Goal: Navigation & Orientation: Find specific page/section

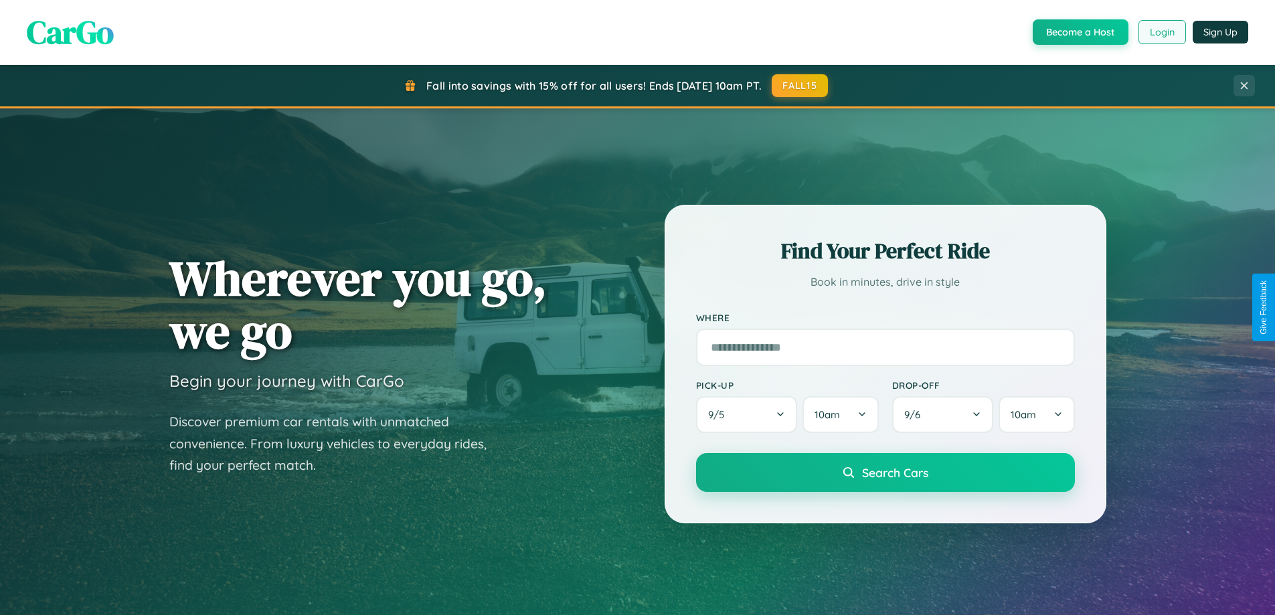
click at [1161, 32] on button "Login" at bounding box center [1162, 32] width 48 height 24
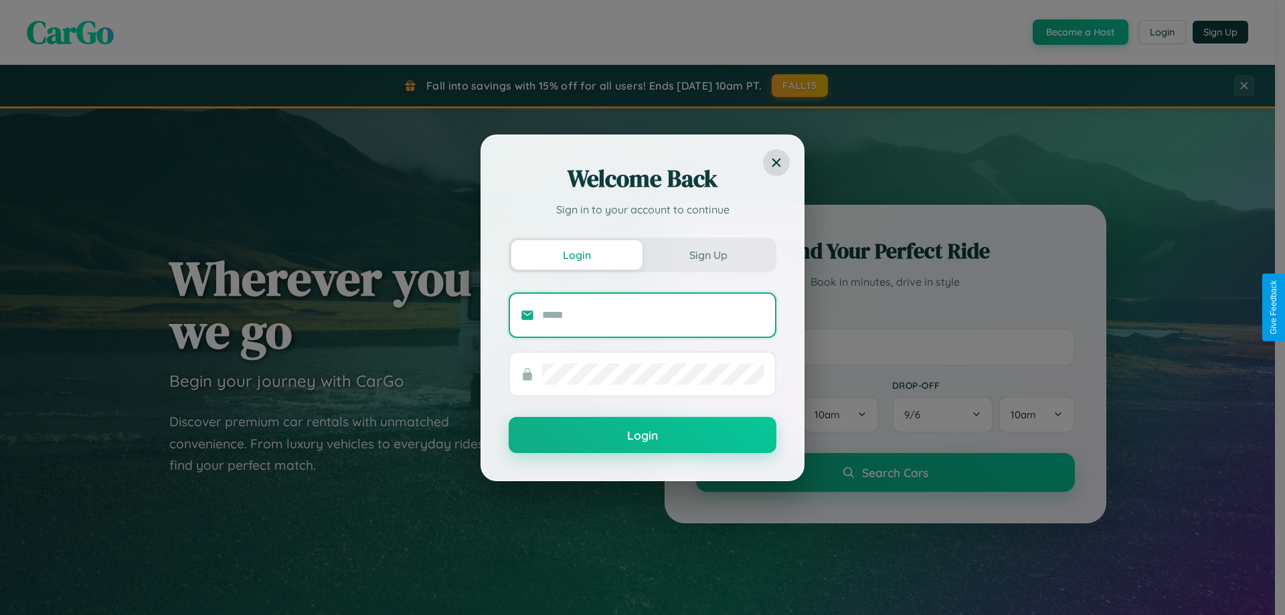
click at [653, 315] on input "text" at bounding box center [653, 315] width 222 height 21
type input "**********"
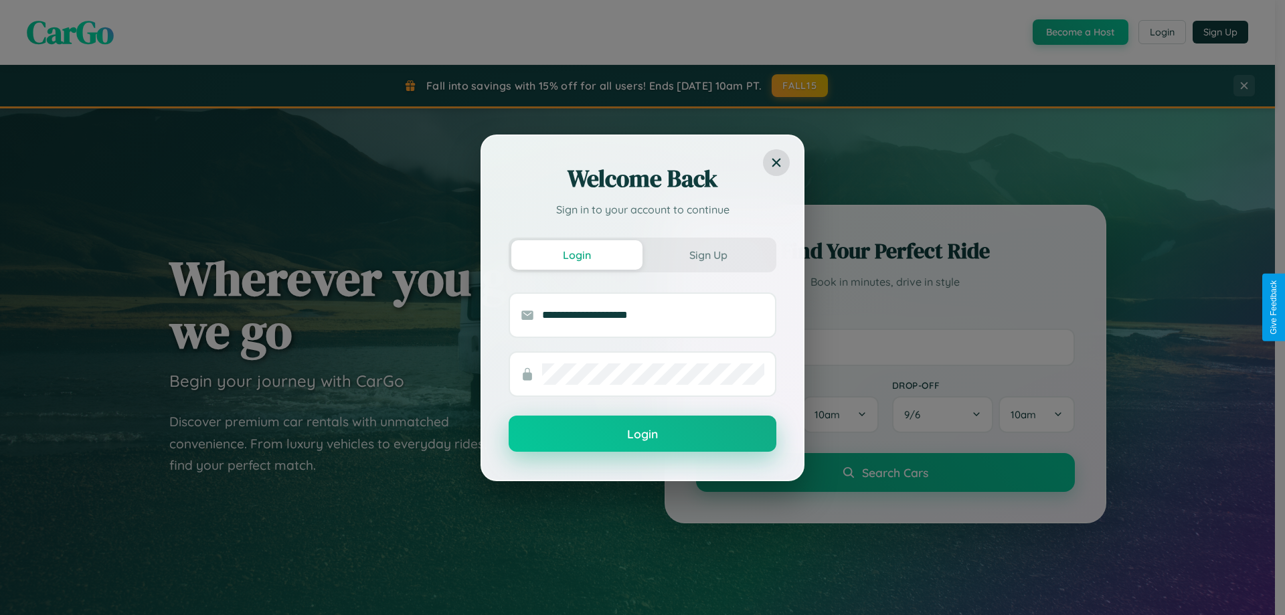
click at [642, 434] on button "Login" at bounding box center [643, 434] width 268 height 36
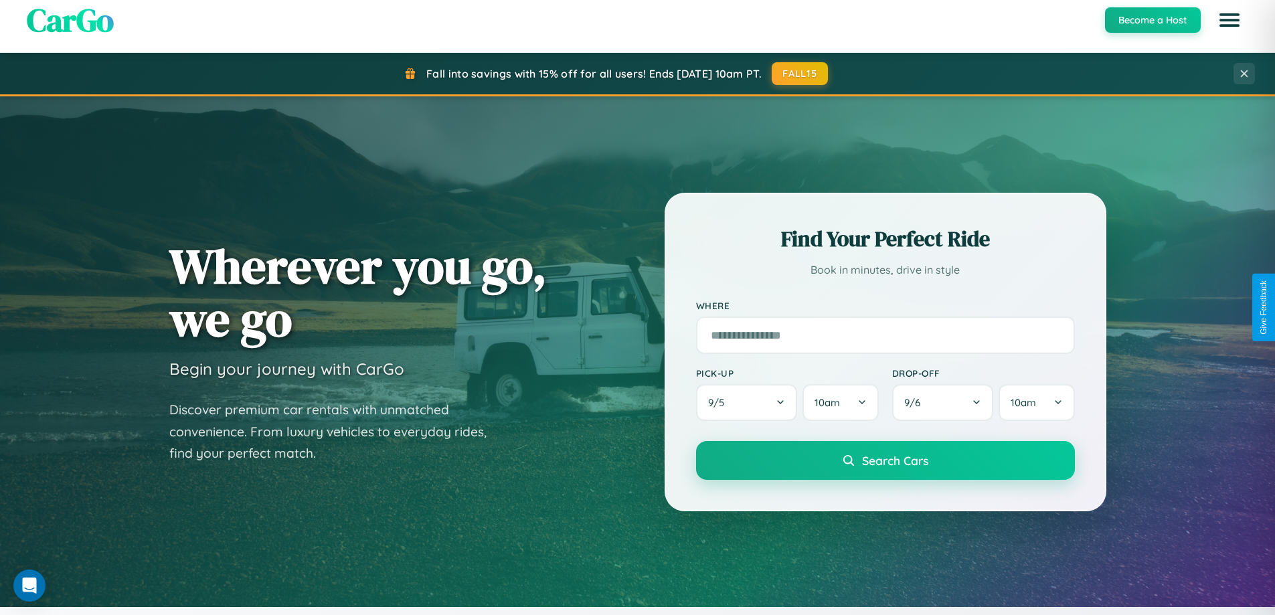
scroll to position [577, 0]
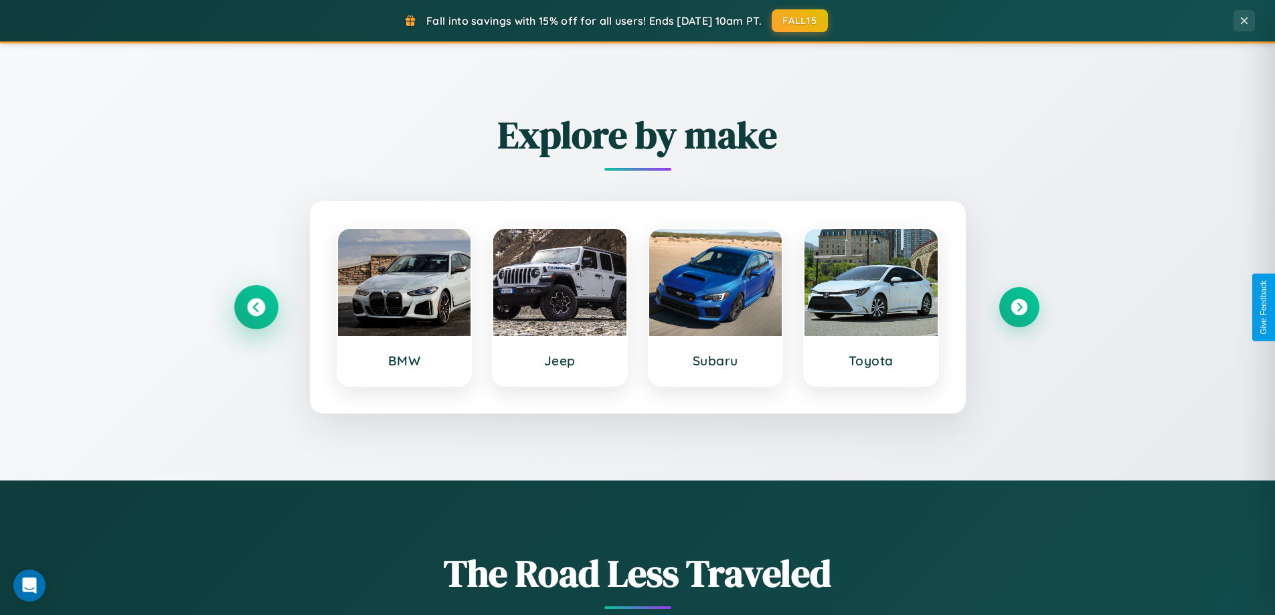
click at [256, 307] on icon at bounding box center [256, 307] width 18 height 18
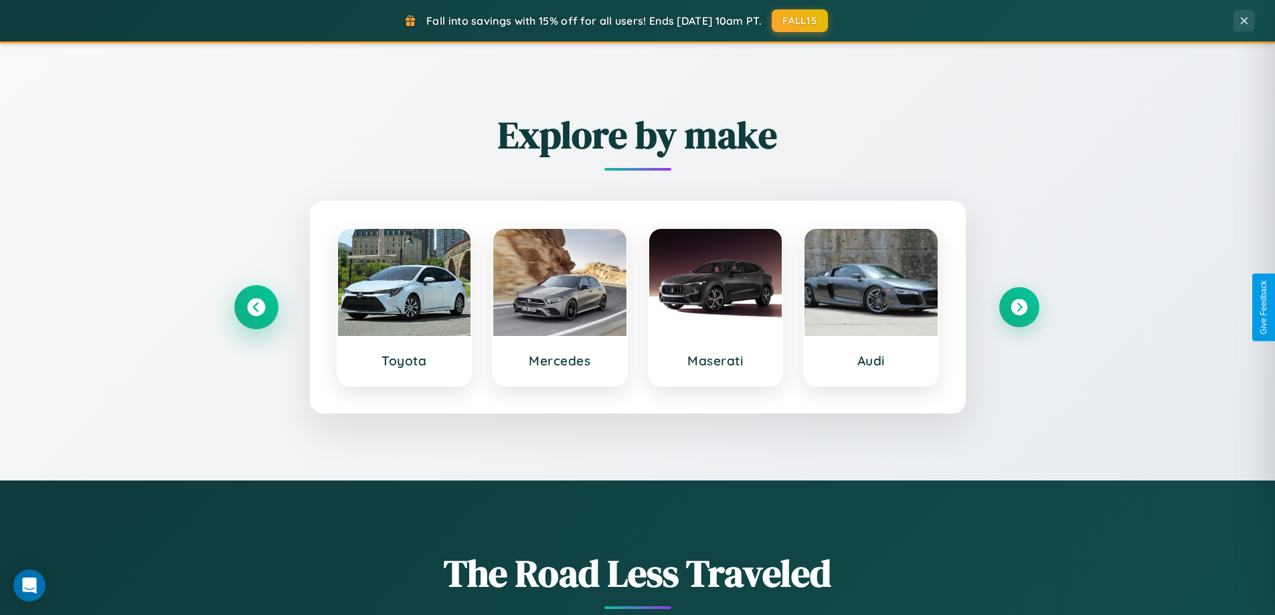
click at [256, 307] on icon at bounding box center [256, 307] width 18 height 18
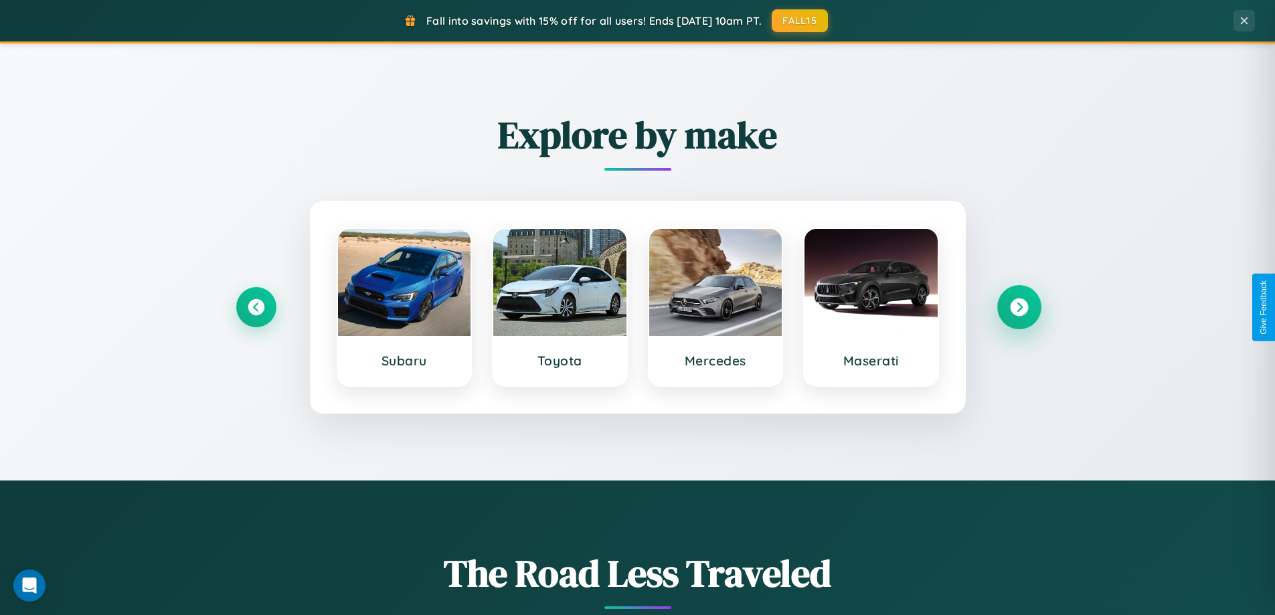
click at [1019, 307] on icon at bounding box center [1019, 307] width 18 height 18
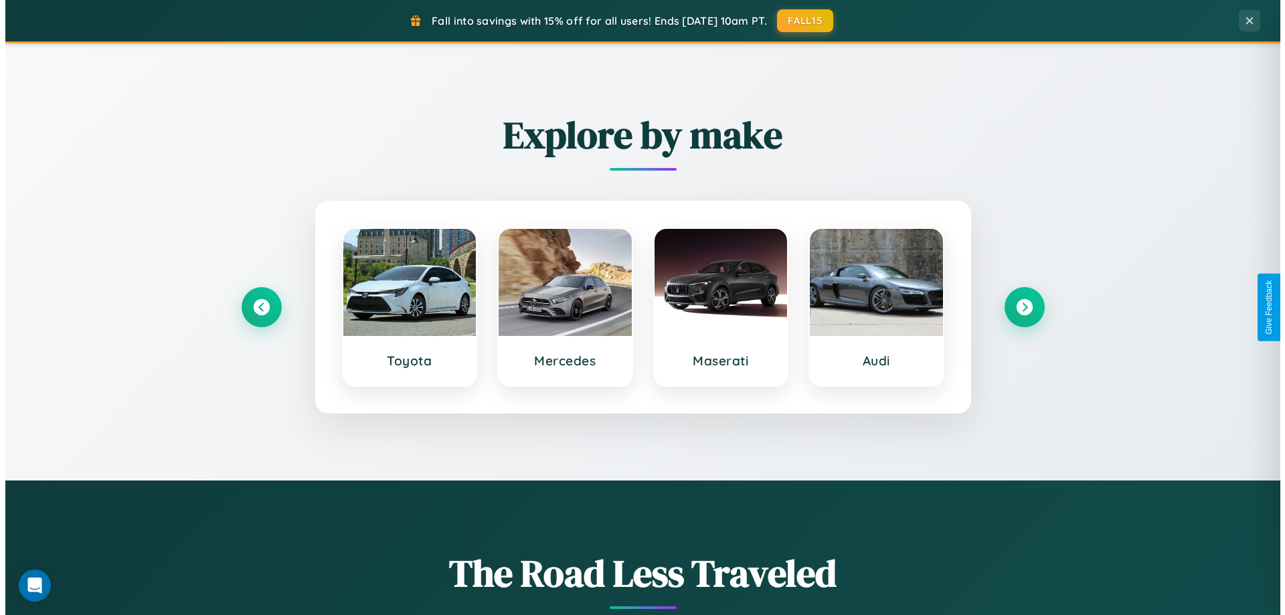
scroll to position [0, 0]
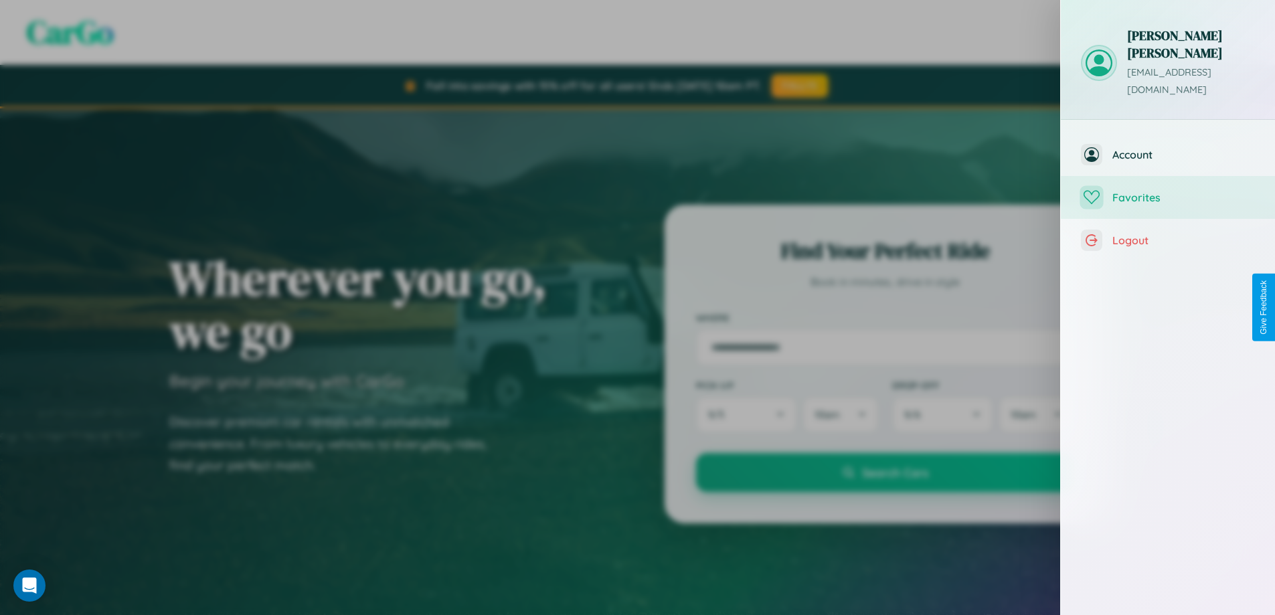
click at [1168, 191] on span "Favorites" at bounding box center [1183, 197] width 143 height 13
